Goal: Transaction & Acquisition: Obtain resource

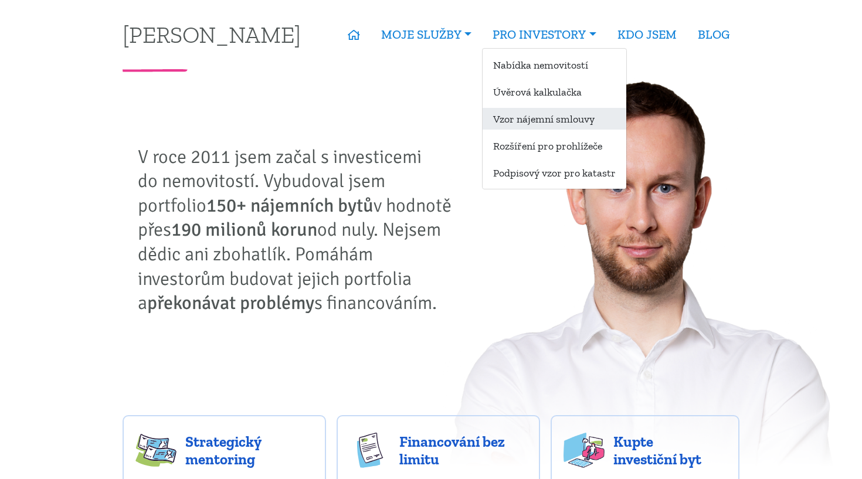
click at [528, 122] on link "Vzor nájemní smlouvy" at bounding box center [555, 119] width 144 height 22
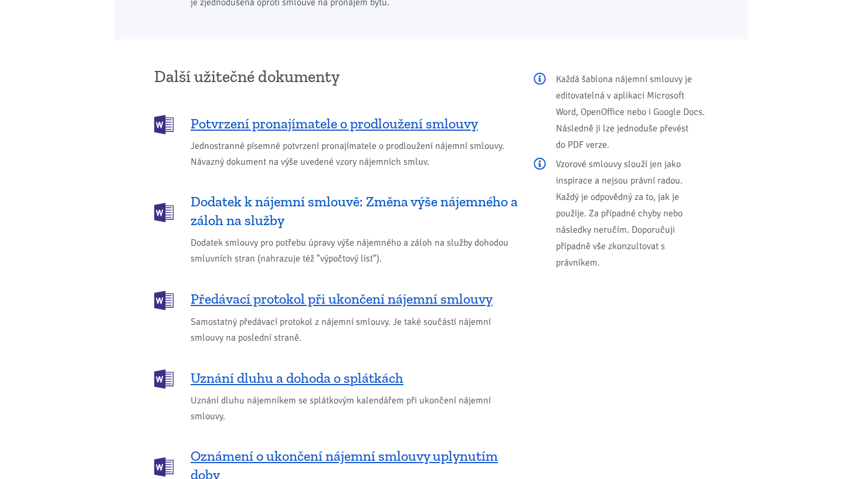
scroll to position [1891, 0]
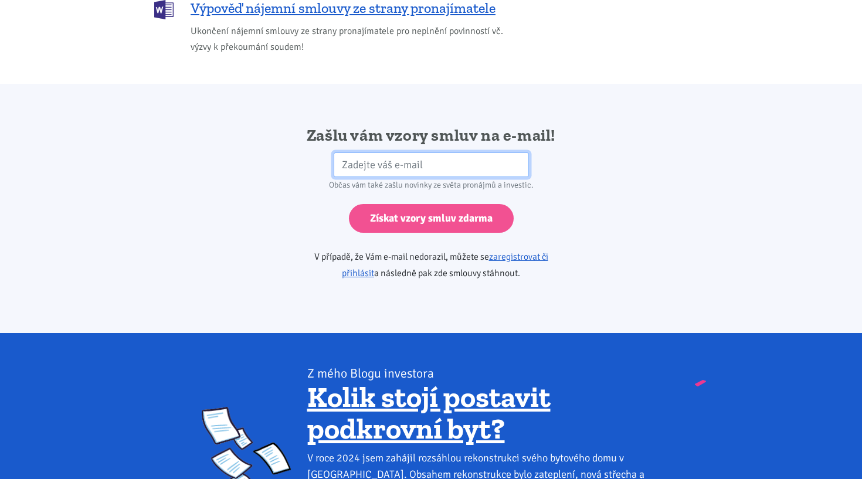
click at [477, 152] on input "email" at bounding box center [431, 164] width 195 height 25
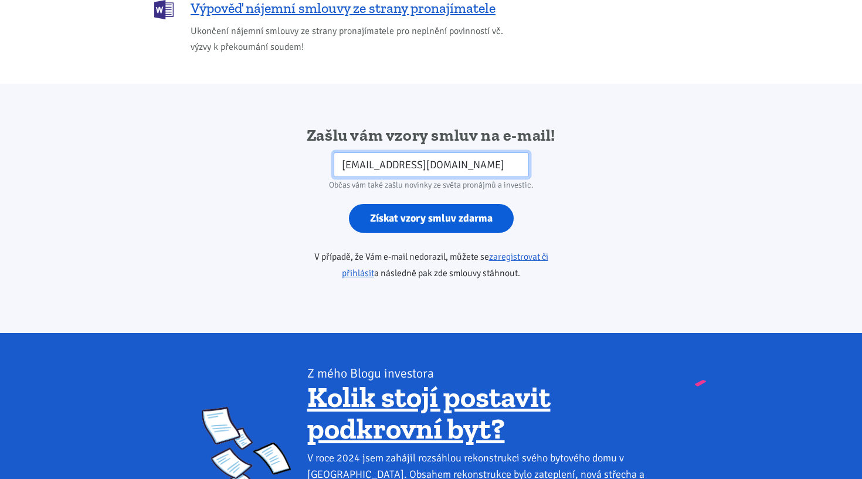
type input "[EMAIL_ADDRESS][DOMAIN_NAME]"
click at [430, 204] on input "Získat vzory smluv zdarma" at bounding box center [431, 218] width 165 height 29
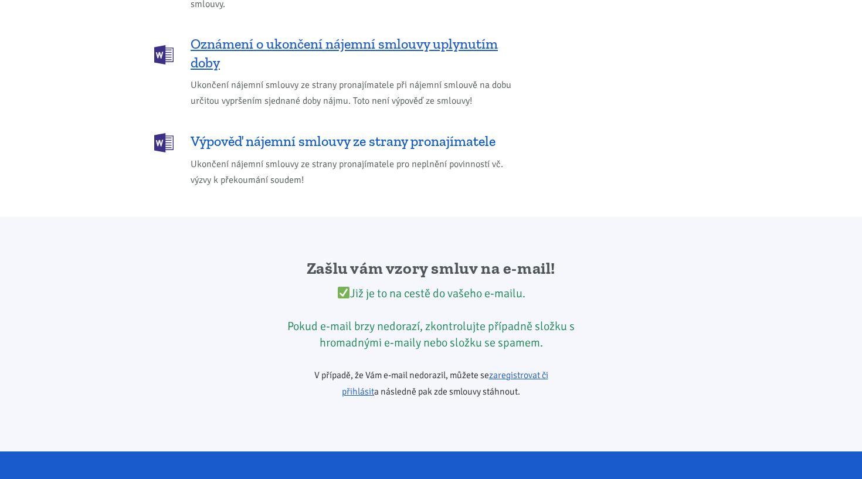
scroll to position [1729, 0]
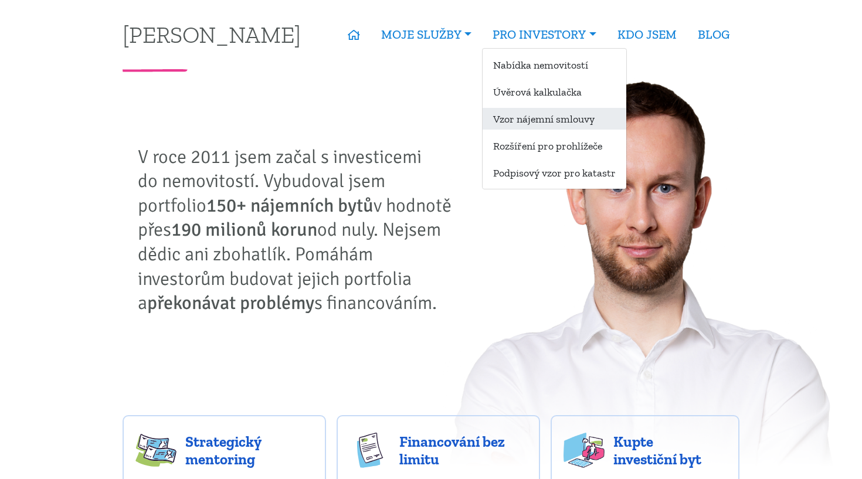
click at [553, 108] on link "Vzor nájemní smlouvy" at bounding box center [555, 119] width 144 height 22
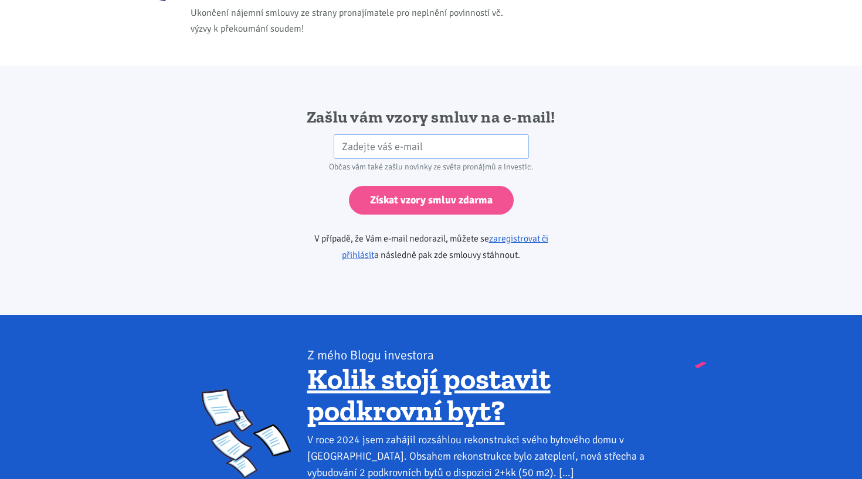
scroll to position [1895, 0]
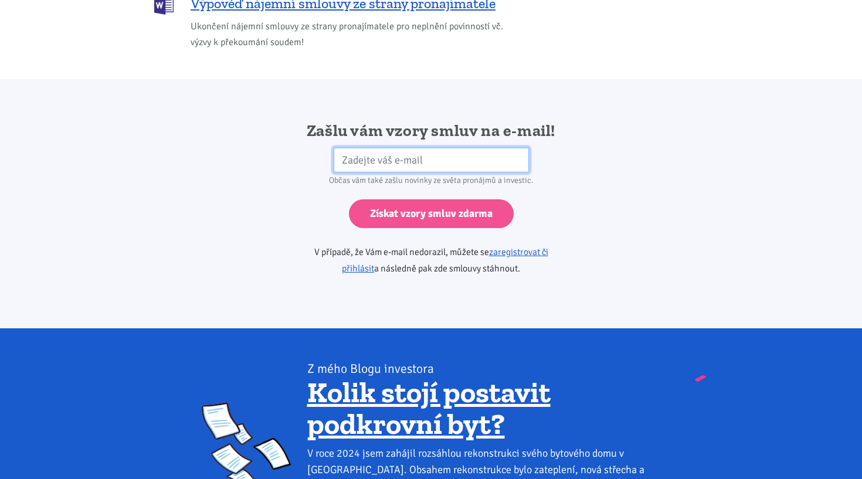
click at [477, 148] on input "email" at bounding box center [431, 160] width 195 height 25
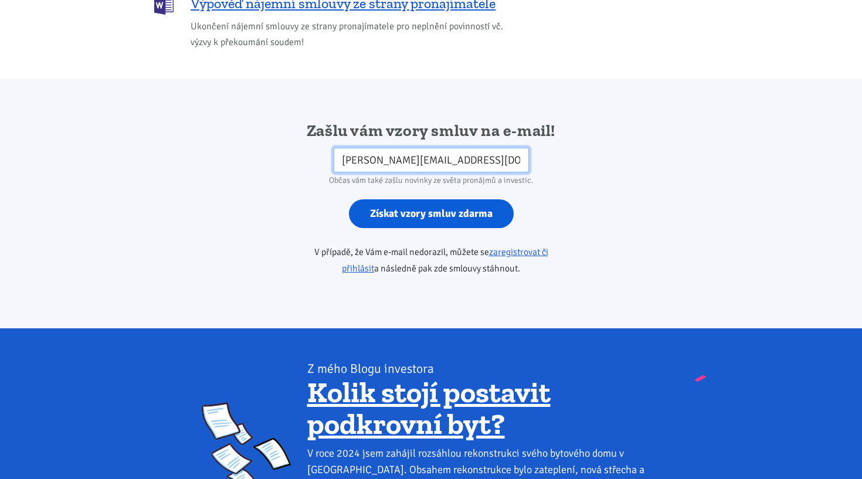
type input "iveta@tk1.cz"
click at [472, 199] on input "Získat vzory smluv zdarma" at bounding box center [431, 213] width 165 height 29
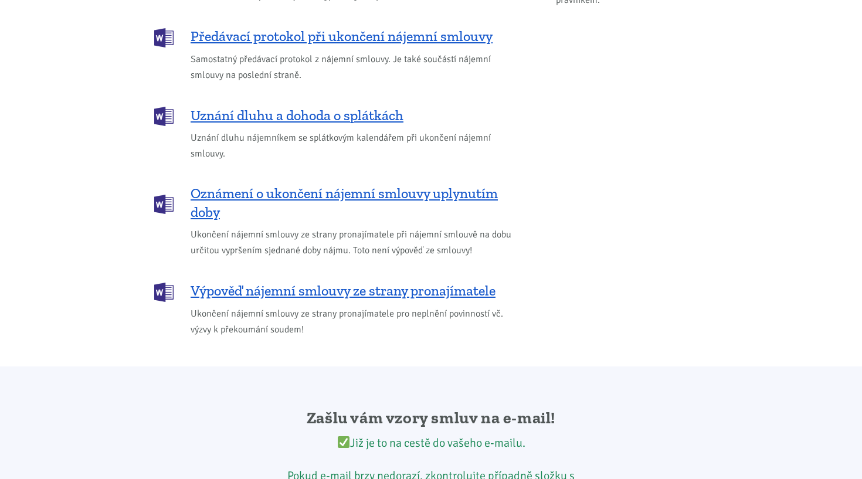
scroll to position [1561, 0]
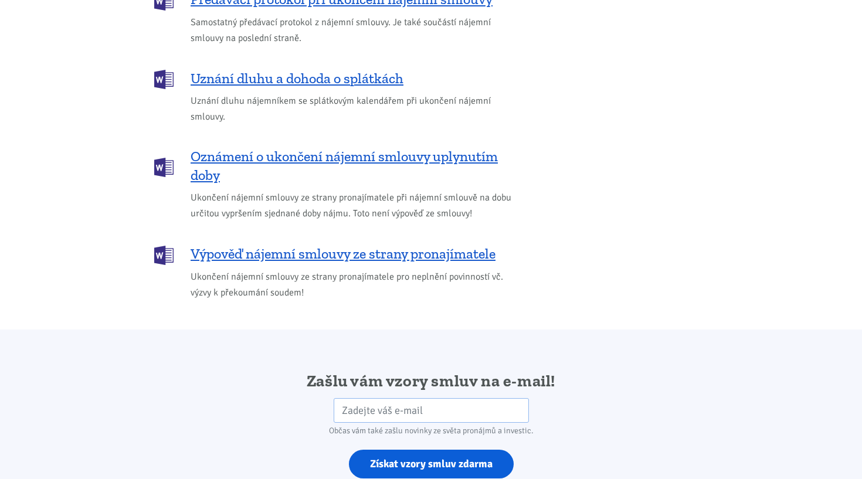
scroll to position [1642, 0]
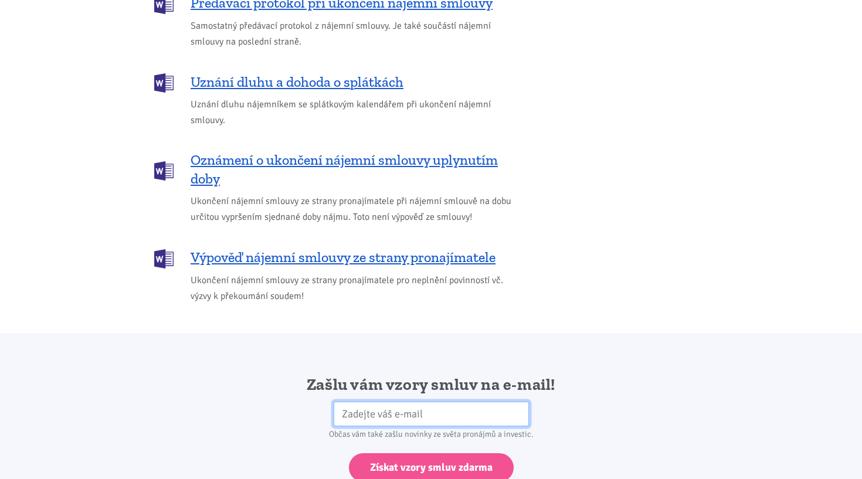
click at [366, 402] on input "email" at bounding box center [431, 414] width 195 height 25
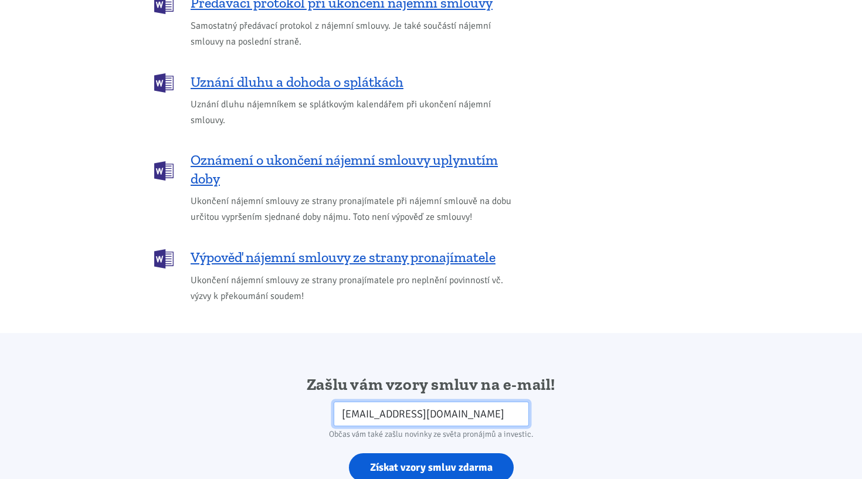
type input "iv.splichalova@gmail.com"
click at [429, 453] on input "Získat vzory smluv zdarma" at bounding box center [431, 467] width 165 height 29
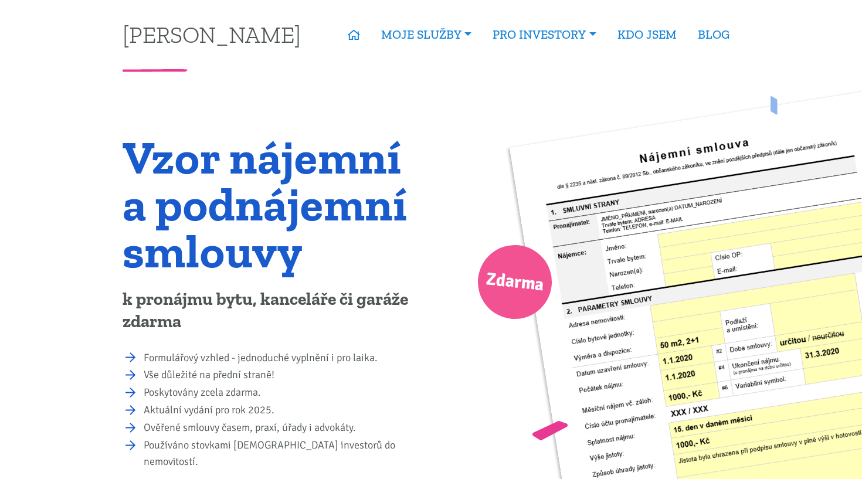
scroll to position [0, 0]
